Goal: Transaction & Acquisition: Purchase product/service

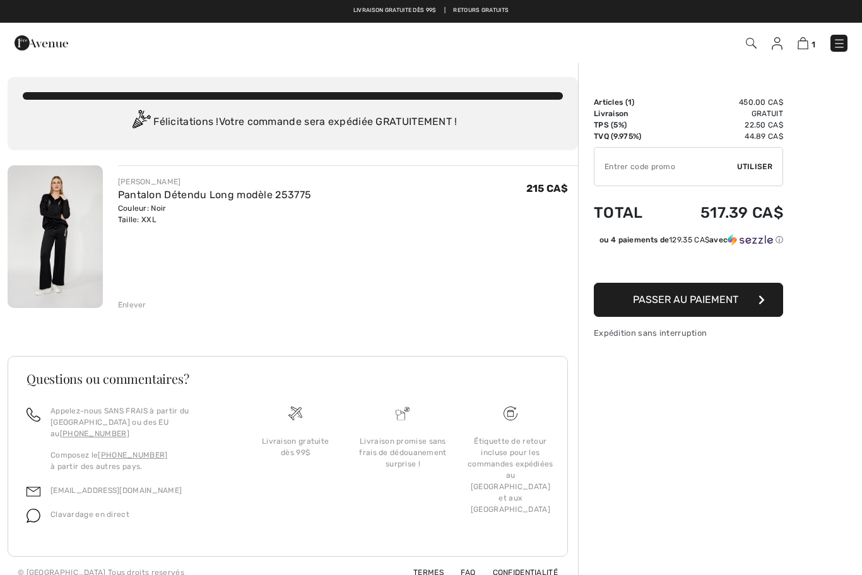
click at [836, 42] on img at bounding box center [839, 43] width 13 height 13
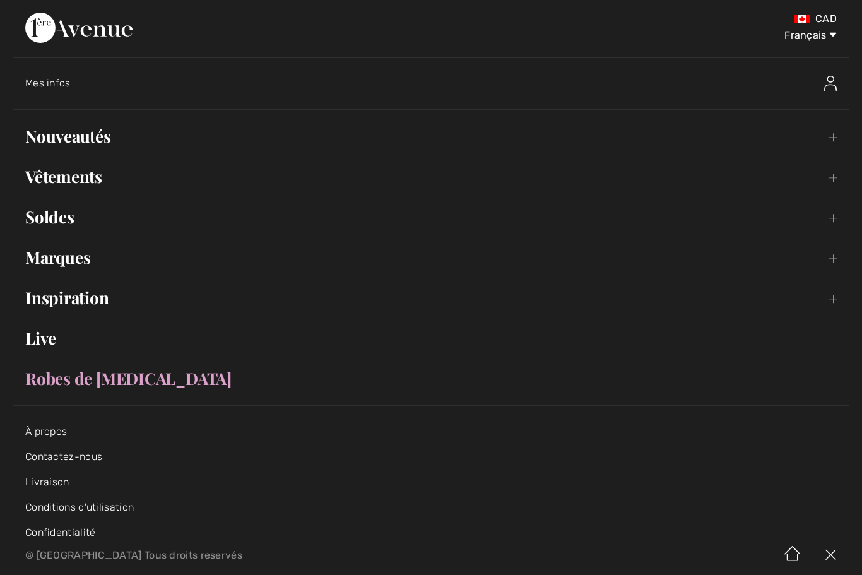
click at [833, 82] on img at bounding box center [830, 83] width 13 height 15
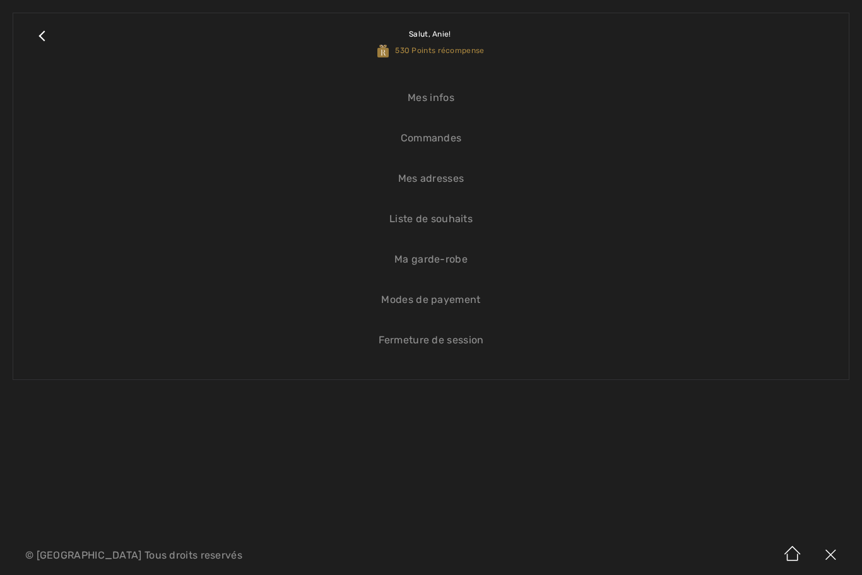
click at [462, 227] on link "Liste de souhaits" at bounding box center [431, 219] width 811 height 28
click at [452, 219] on link "Liste de souhaits" at bounding box center [431, 219] width 811 height 28
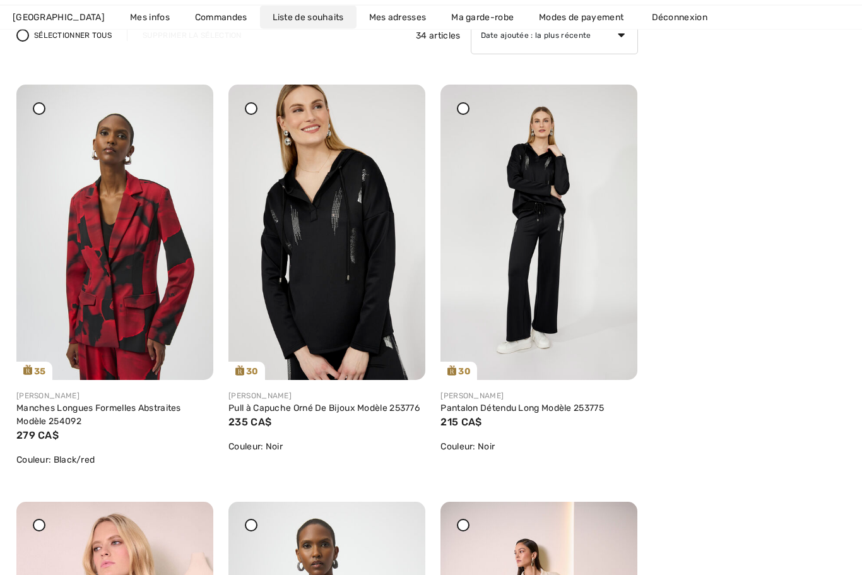
scroll to position [169, 0]
click at [355, 290] on img at bounding box center [327, 232] width 197 height 295
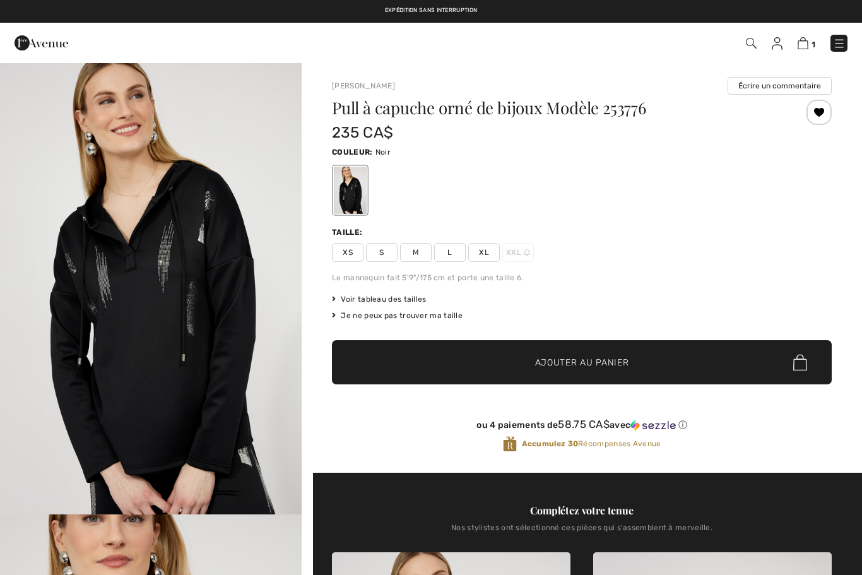
checkbox input "true"
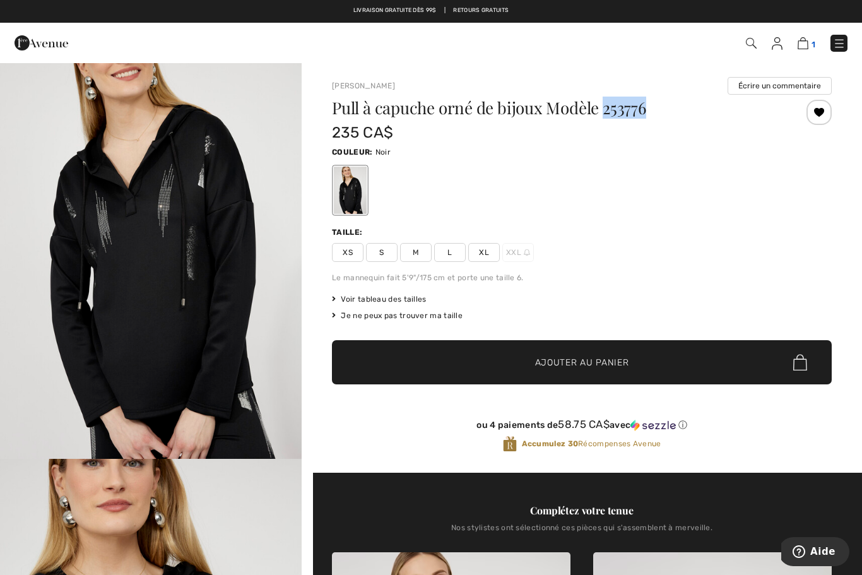
click at [807, 38] on img at bounding box center [803, 43] width 11 height 12
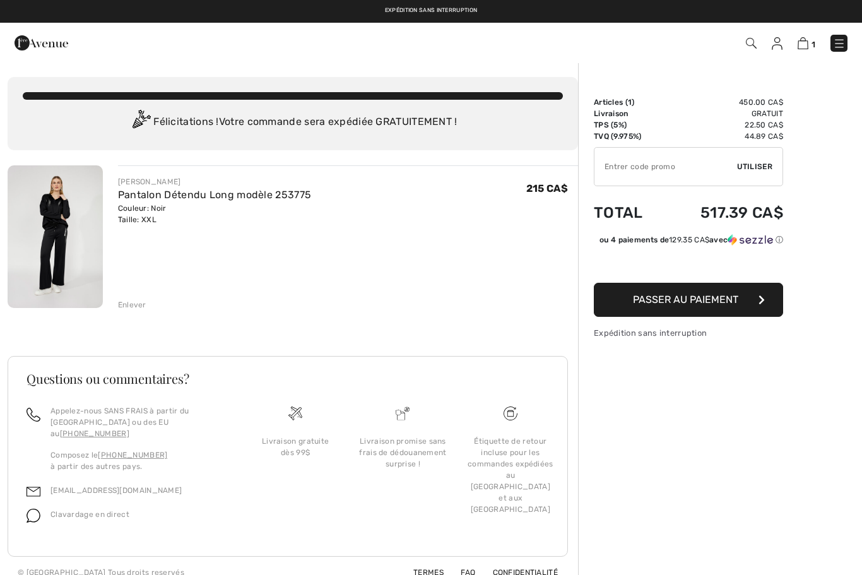
click at [139, 302] on div "Enlever" at bounding box center [132, 304] width 28 height 11
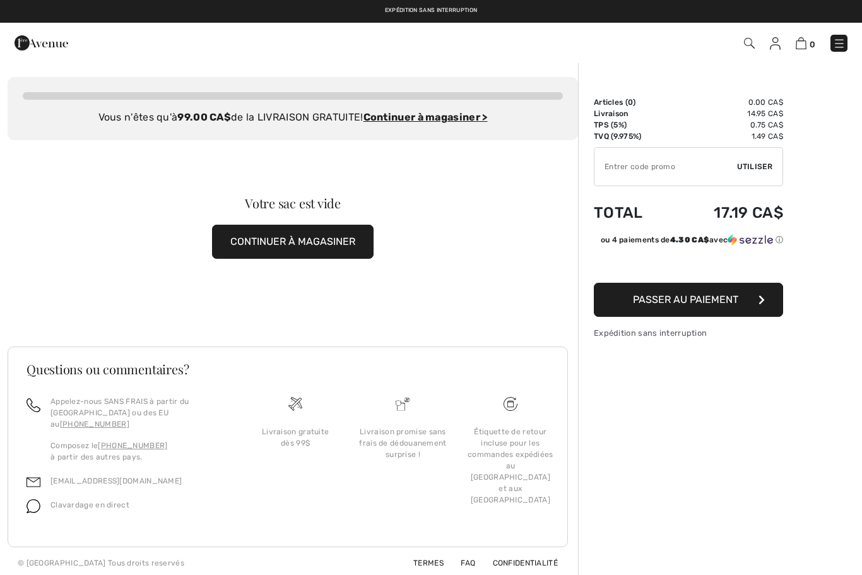
click at [842, 45] on img at bounding box center [839, 43] width 13 height 13
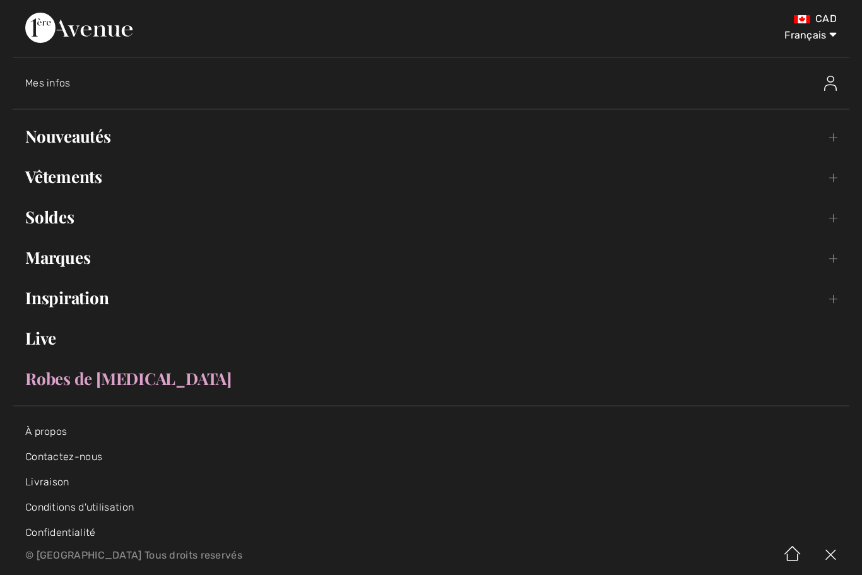
click at [836, 76] on img at bounding box center [830, 83] width 13 height 15
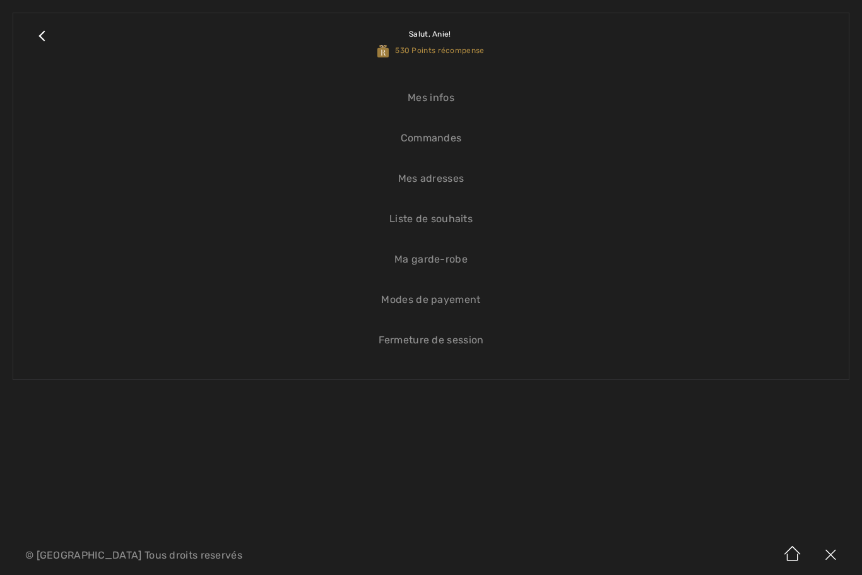
click at [448, 223] on link "Liste de souhaits" at bounding box center [431, 219] width 811 height 28
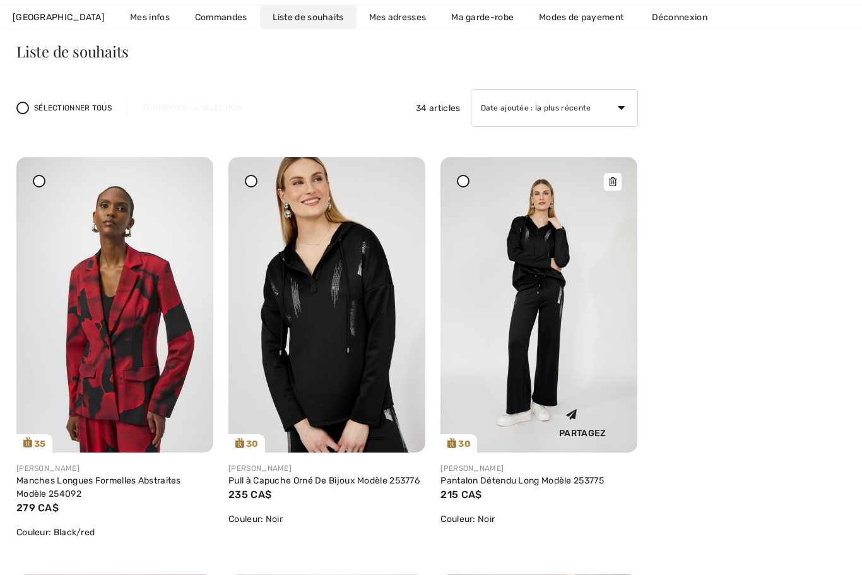
scroll to position [97, 0]
click at [540, 336] on img at bounding box center [539, 304] width 197 height 295
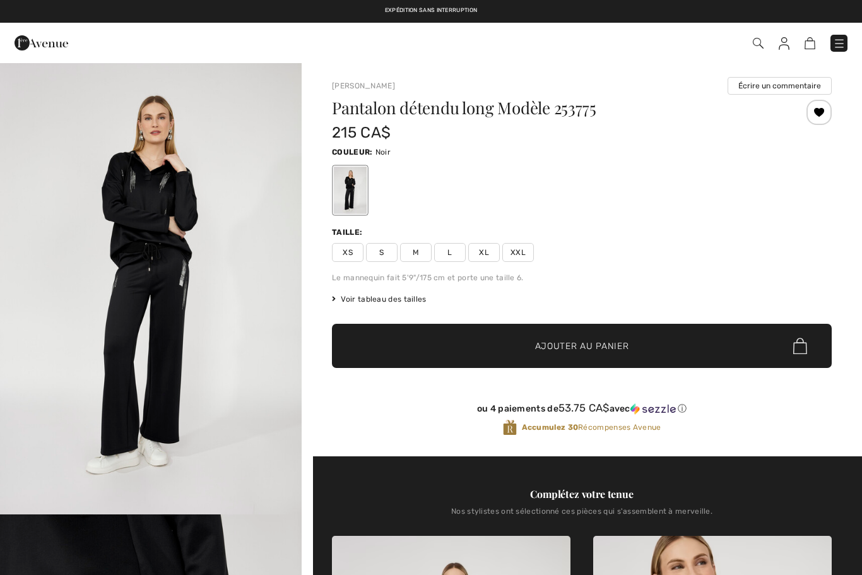
checkbox input "true"
click at [525, 254] on span "XXL" at bounding box center [519, 252] width 32 height 19
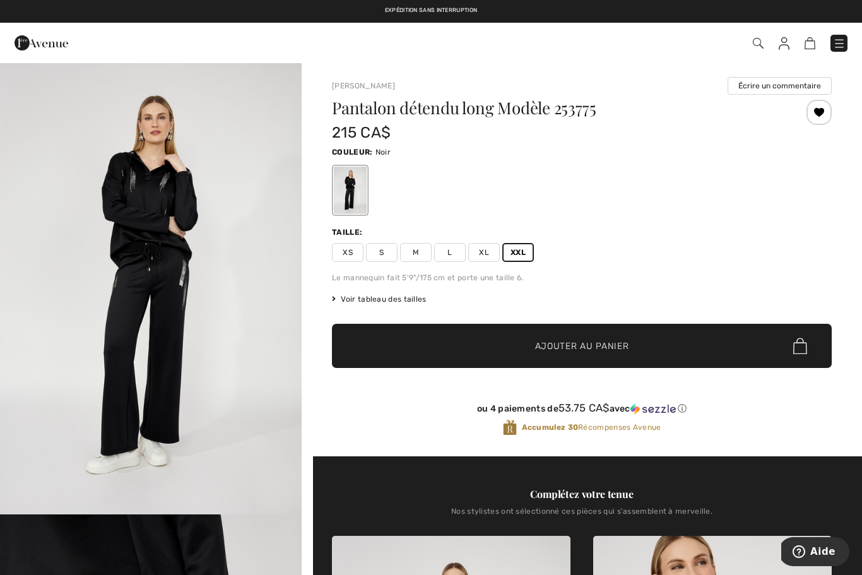
click at [617, 347] on span "Ajouter au panier" at bounding box center [582, 346] width 94 height 13
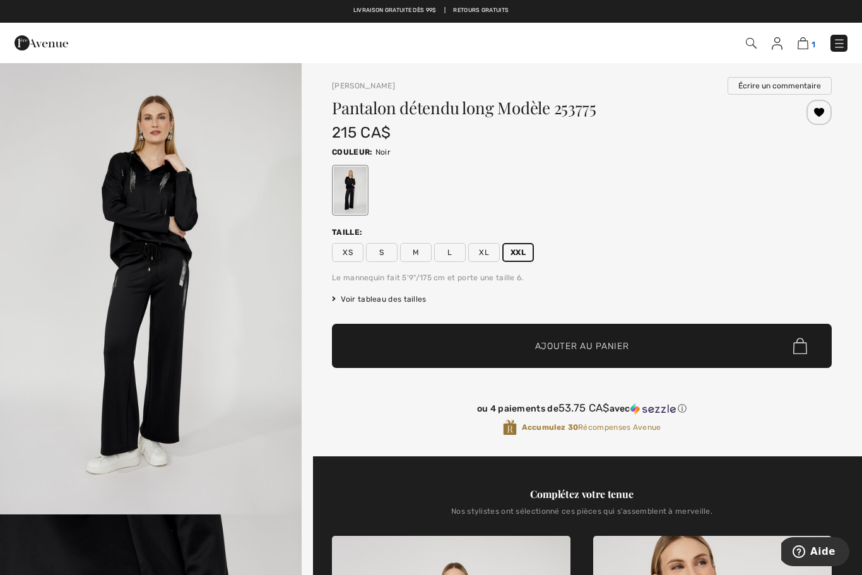
click at [805, 43] on img at bounding box center [803, 43] width 11 height 12
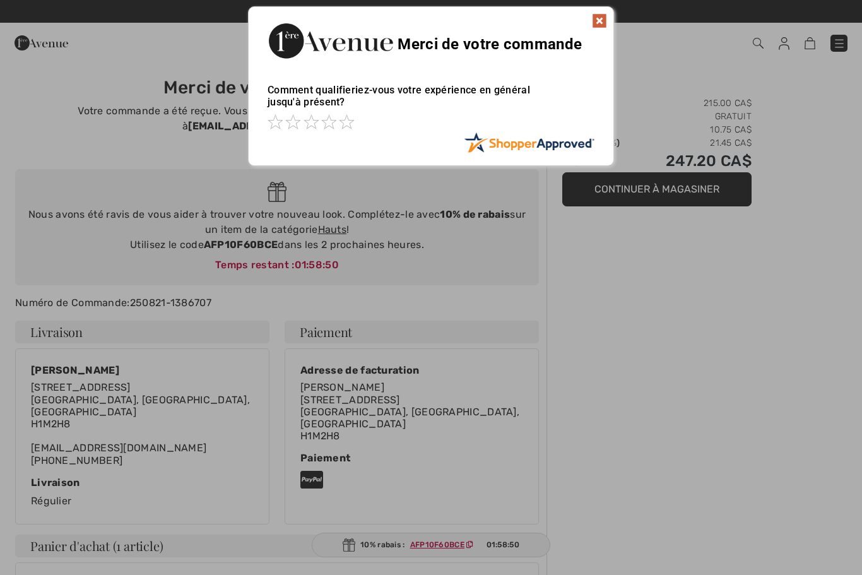
click at [603, 23] on img at bounding box center [599, 20] width 15 height 15
